Goal: Navigation & Orientation: Go to known website

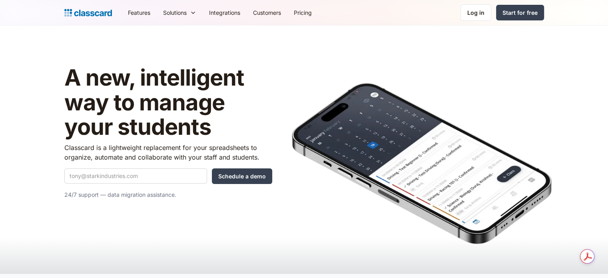
click at [482, 19] on link "Log in" at bounding box center [475, 12] width 31 height 16
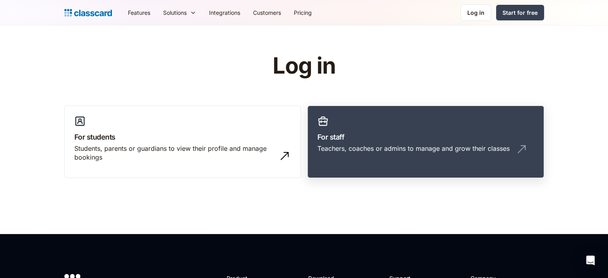
click at [356, 123] on link "For staff Teachers, coaches or admins to manage and grow their classes" at bounding box center [425, 141] width 236 height 73
